Goal: Task Accomplishment & Management: Use online tool/utility

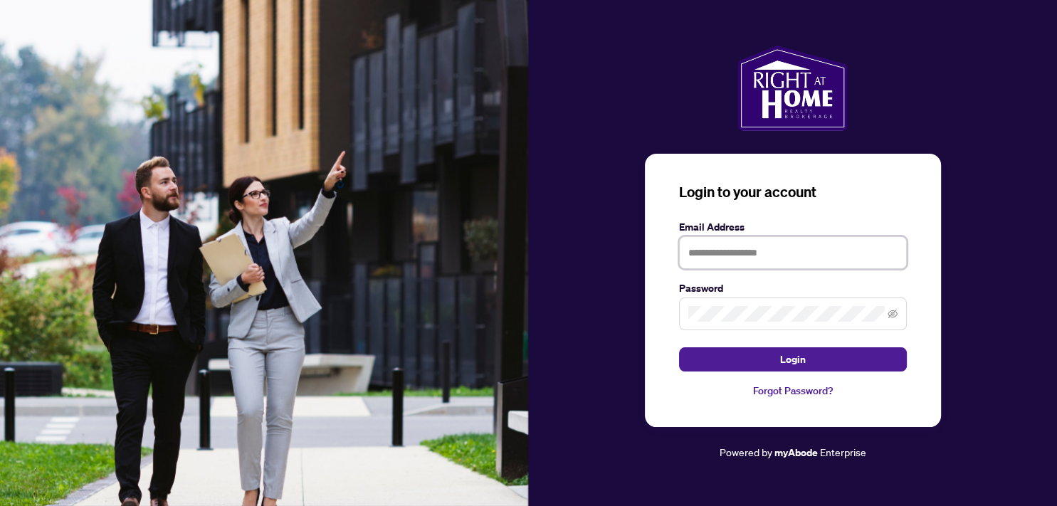
click at [717, 252] on input "text" at bounding box center [793, 252] width 228 height 33
type input "**********"
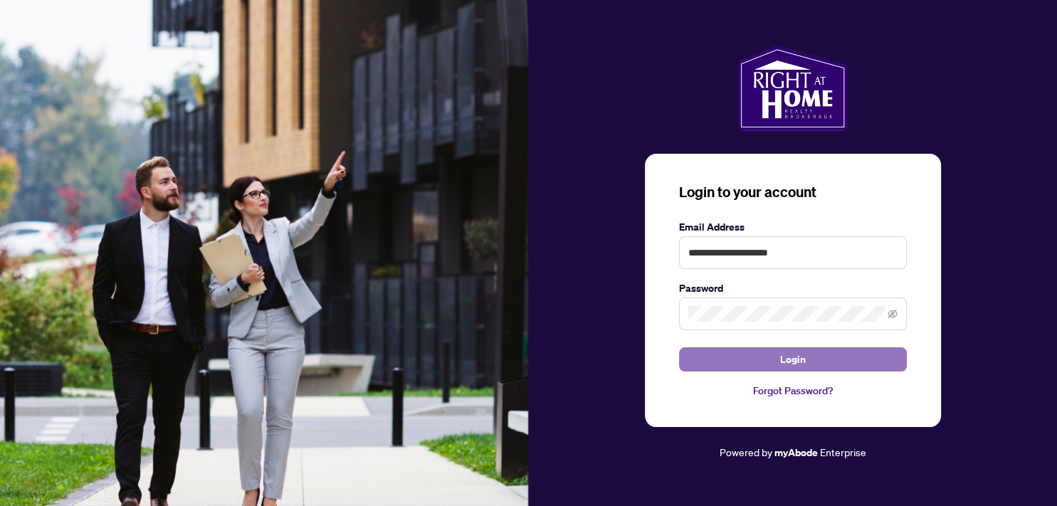
click at [791, 356] on span "Login" at bounding box center [793, 359] width 26 height 23
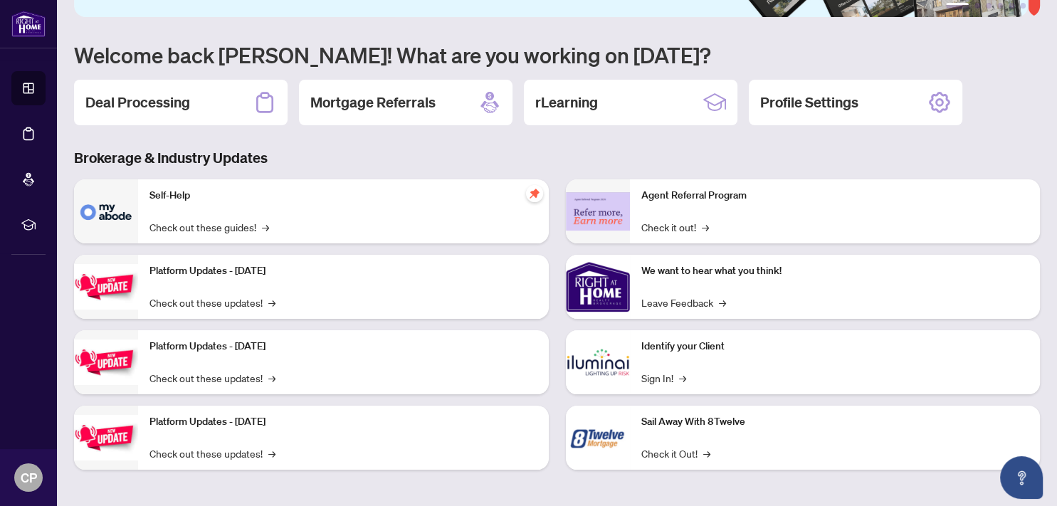
scroll to position [105, 0]
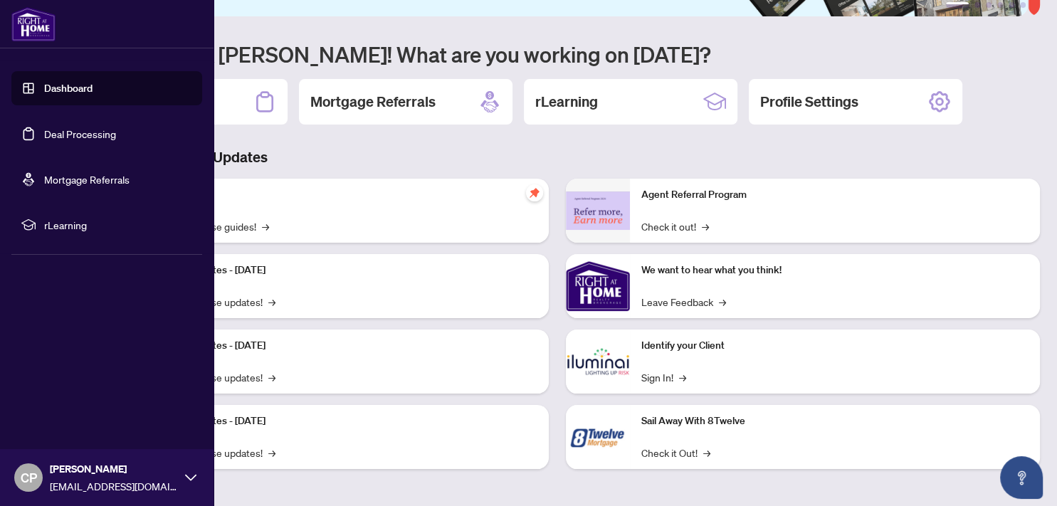
click at [73, 134] on link "Deal Processing" at bounding box center [80, 133] width 72 height 13
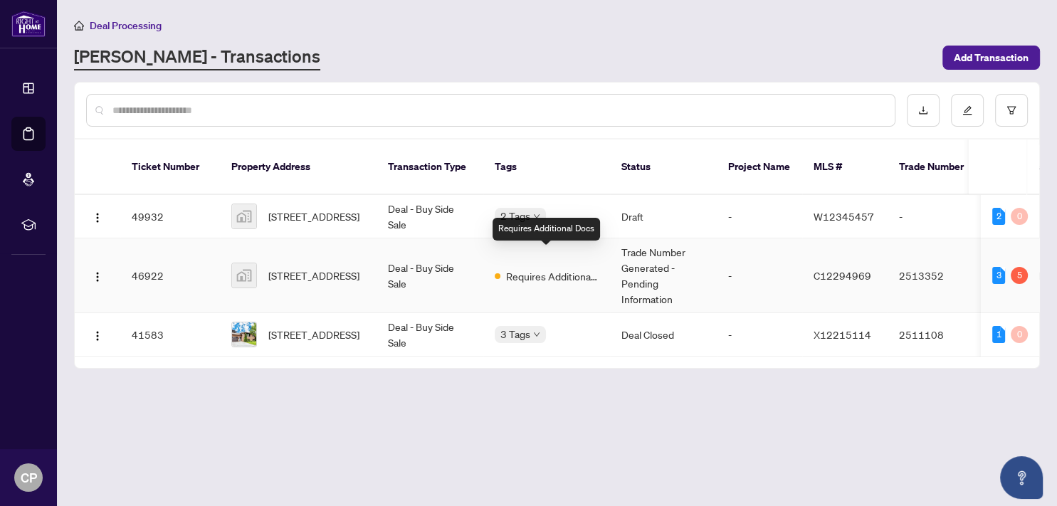
click at [554, 268] on span "Requires Additional Docs" at bounding box center [552, 276] width 93 height 16
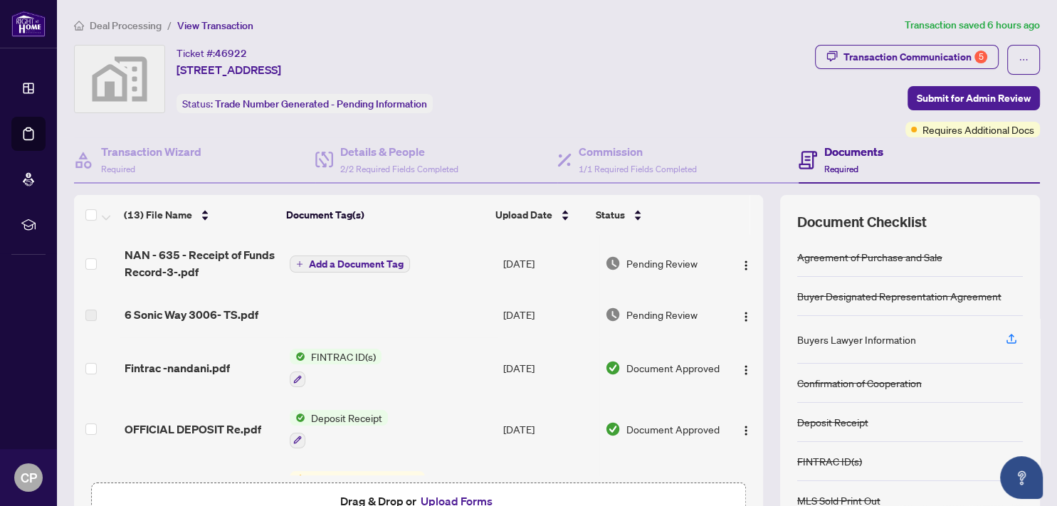
scroll to position [157, 0]
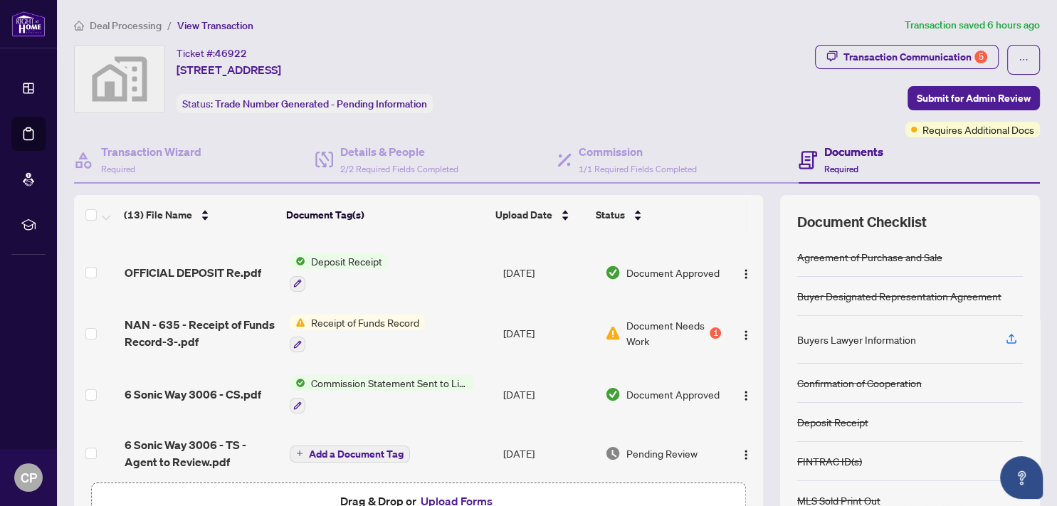
click at [439, 497] on button "Upload Forms" at bounding box center [456, 501] width 80 height 19
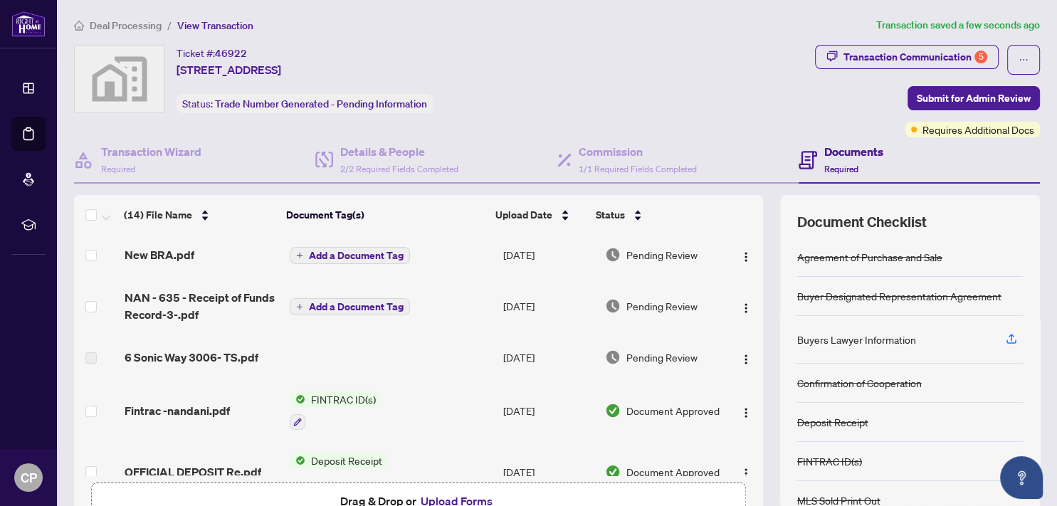
scroll to position [0, 0]
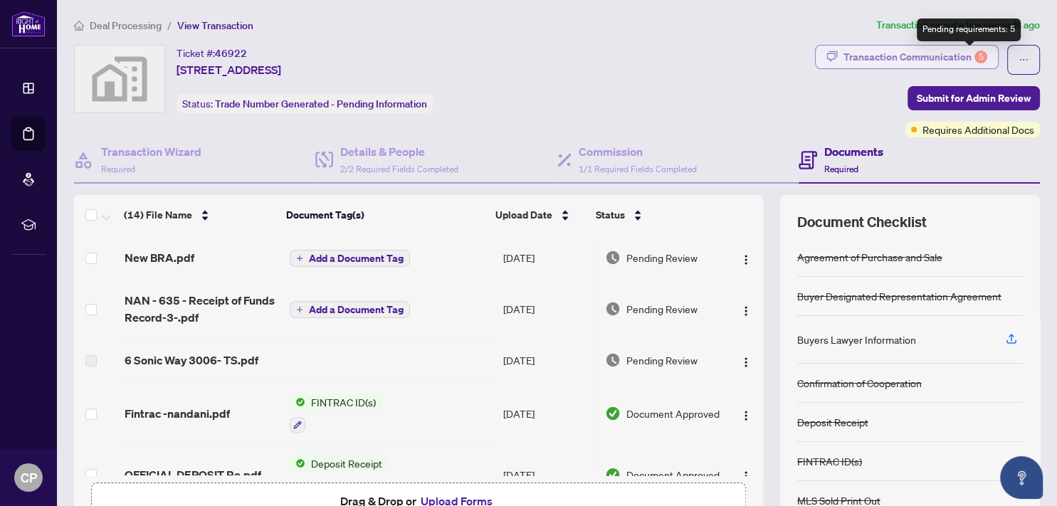
click at [974, 54] on div "5" at bounding box center [980, 57] width 13 height 13
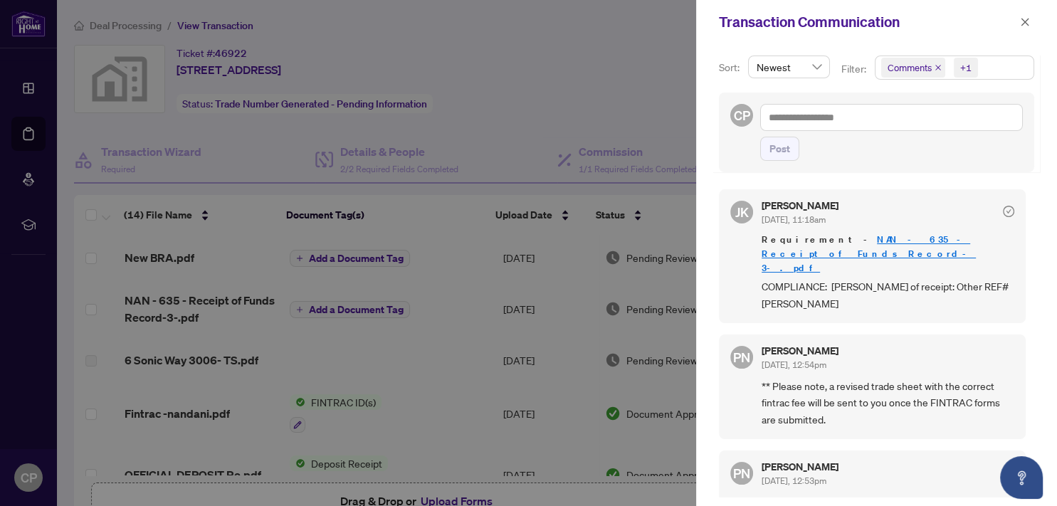
click at [517, 56] on div at bounding box center [528, 253] width 1057 height 506
